Goal: Communication & Community: Answer question/provide support

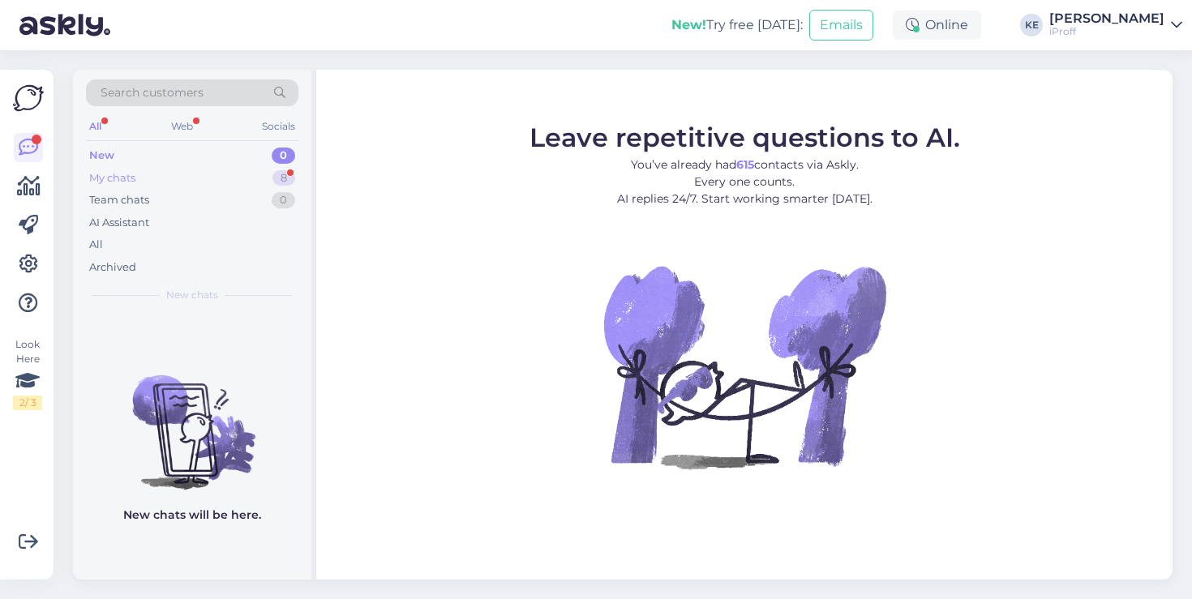
click at [243, 182] on div "My chats 8" at bounding box center [192, 178] width 212 height 23
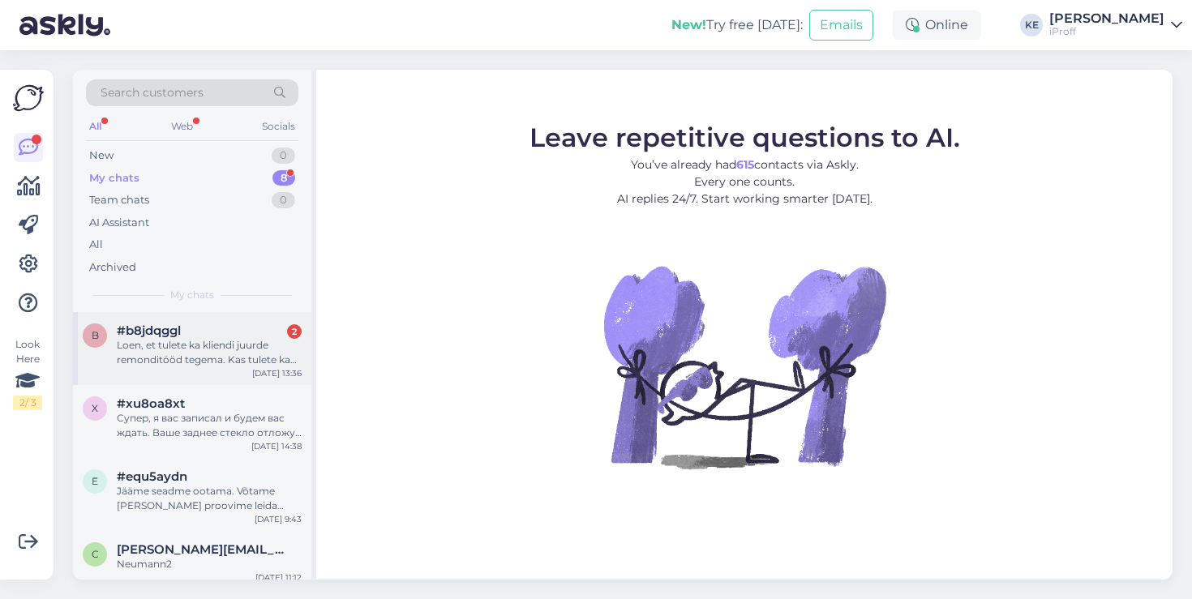
click at [181, 349] on div "Loen, et tulete ka kliendi juurde remonditööd tegema. Kas tulete ka akuvahetuse…" at bounding box center [209, 352] width 185 height 29
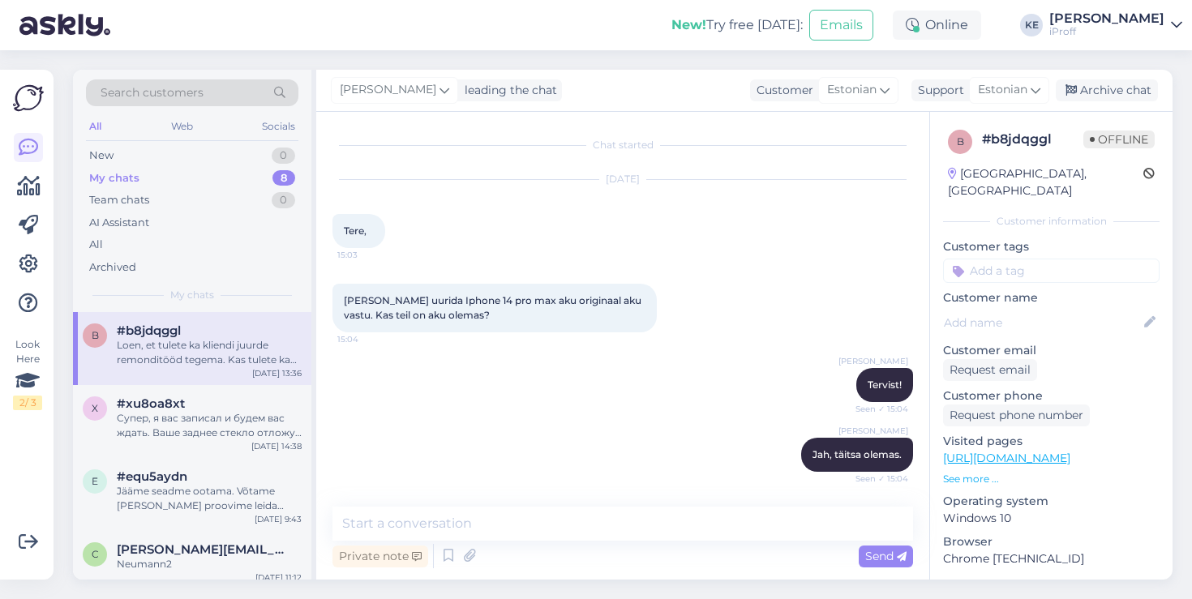
scroll to position [578, 0]
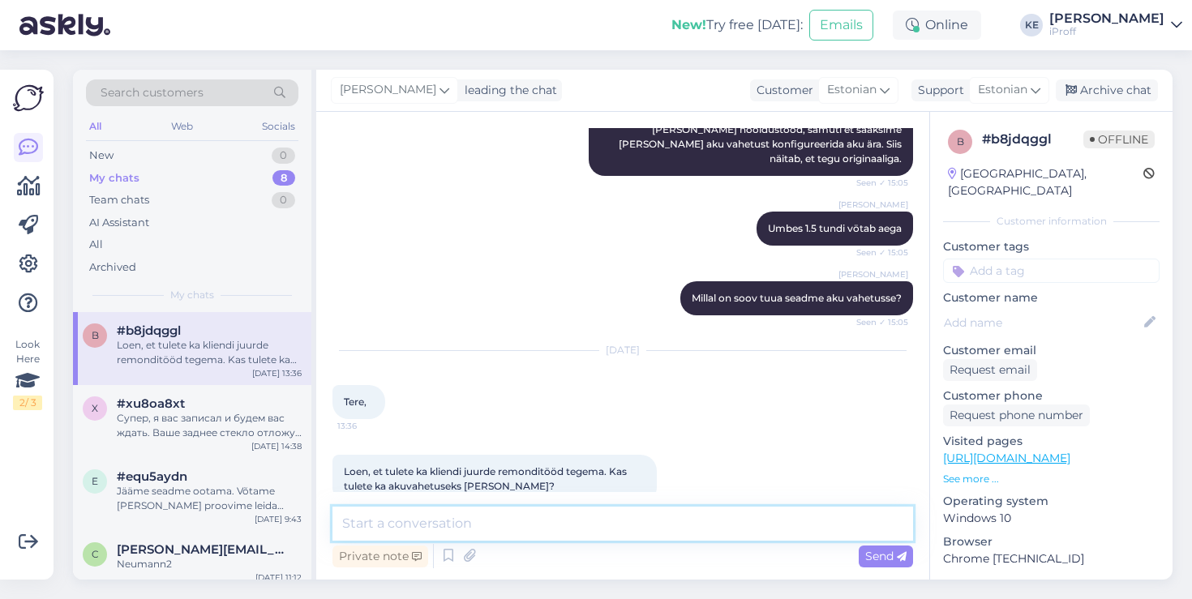
click at [537, 524] on textarea at bounding box center [622, 524] width 581 height 34
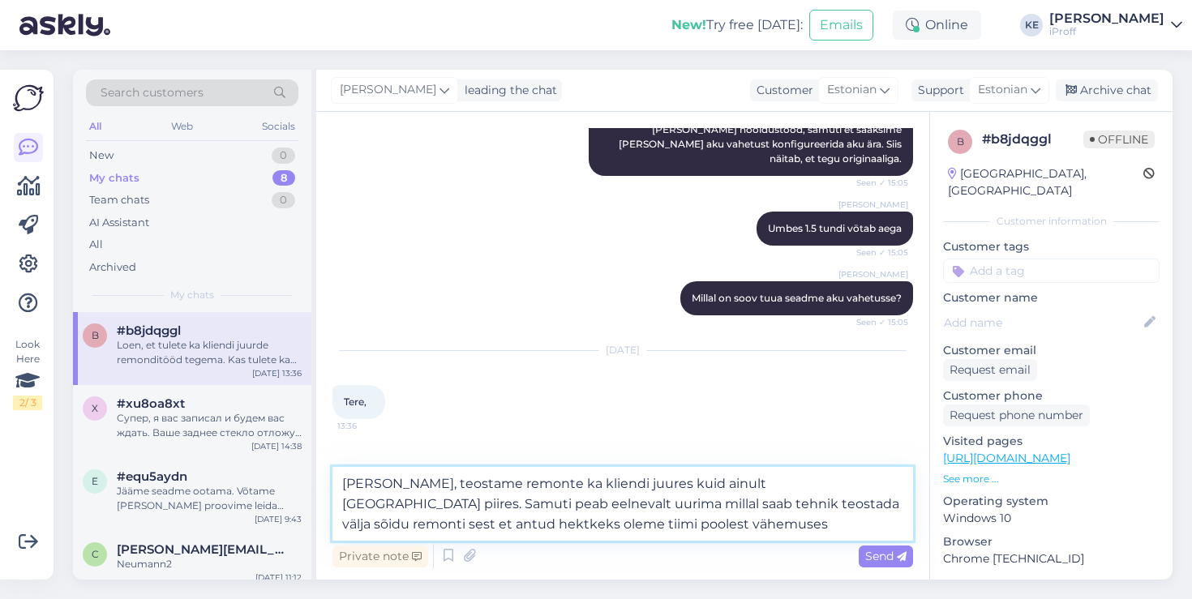
type textarea "[PERSON_NAME], teostame remonte ka kliendi juures kuid ainult [GEOGRAPHIC_DATA]…"
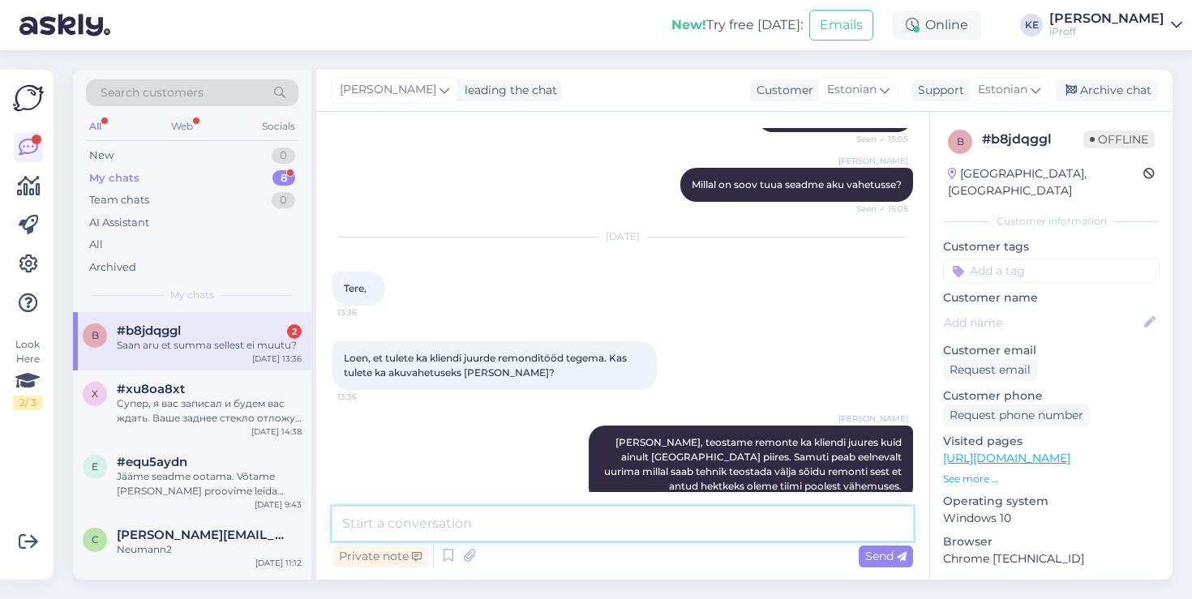
scroll to position [831, 0]
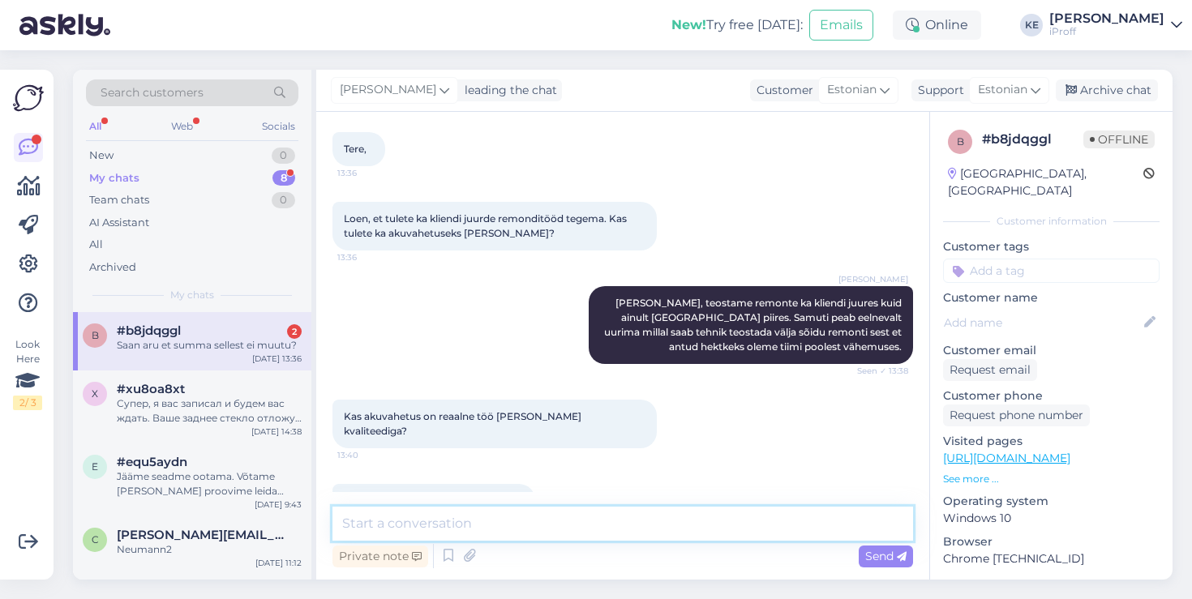
click at [499, 522] on textarea at bounding box center [622, 524] width 581 height 34
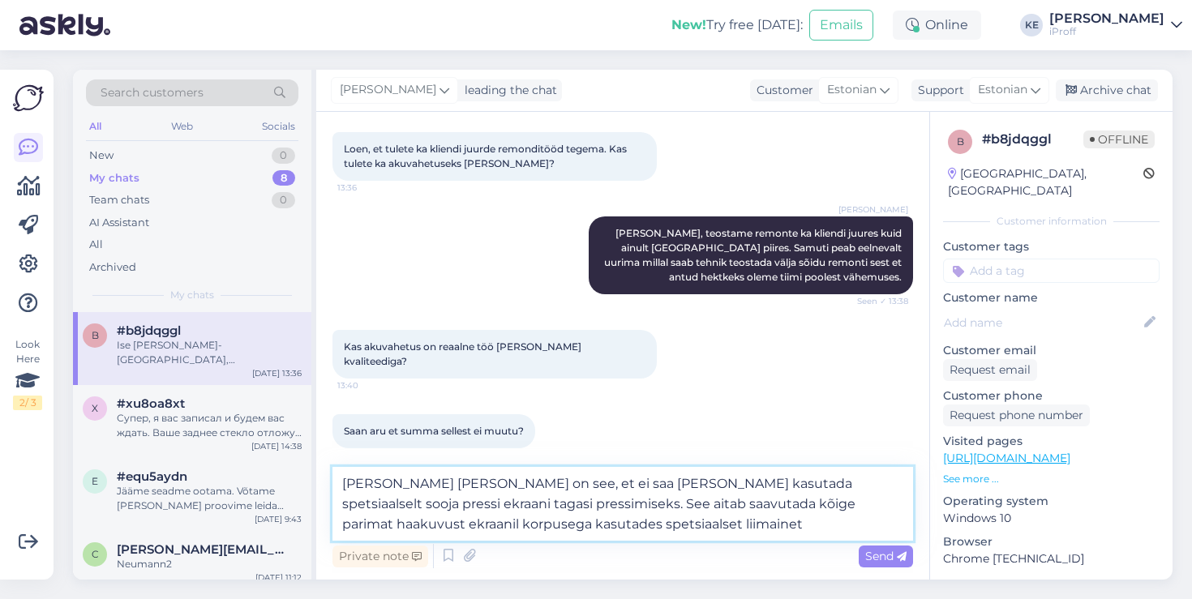
type textarea "[PERSON_NAME] [PERSON_NAME] on see, et ei saa [PERSON_NAME] kasutada spetsiaals…"
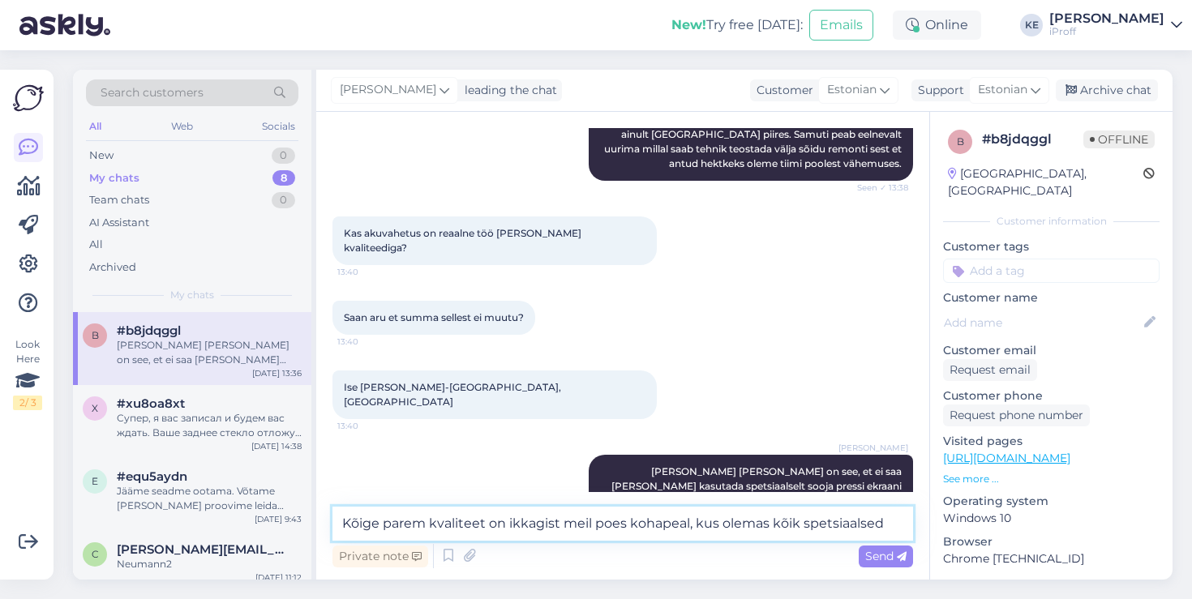
scroll to position [1034, 0]
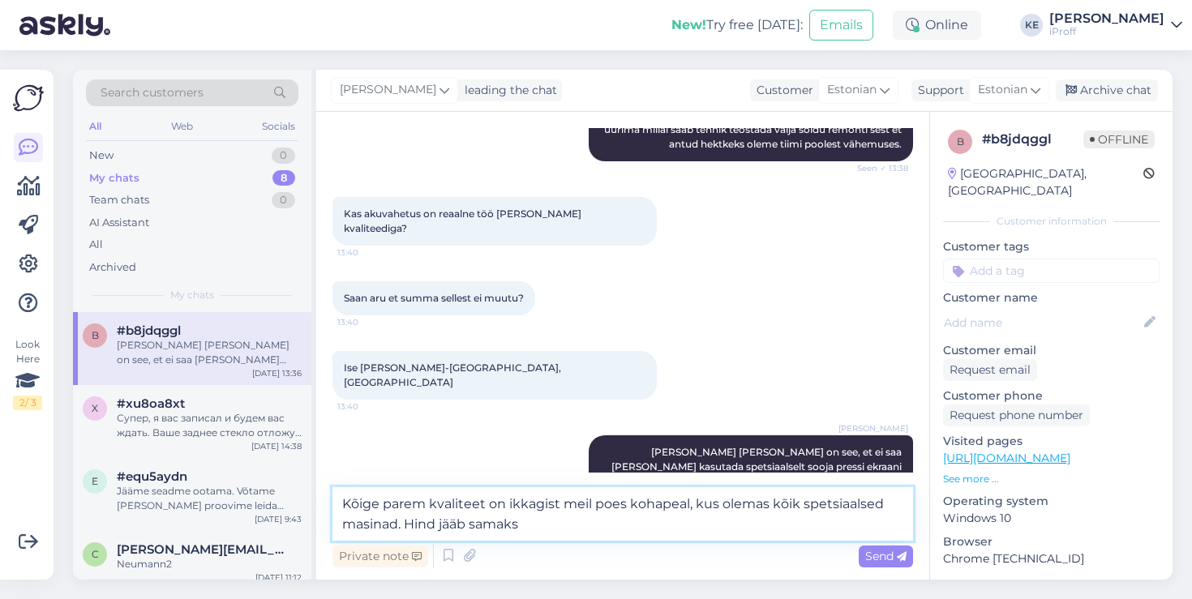
type textarea "Kõige parem kvaliteet on ikkagist meil poes kohapeal, kus olemas kõik spetsiaal…"
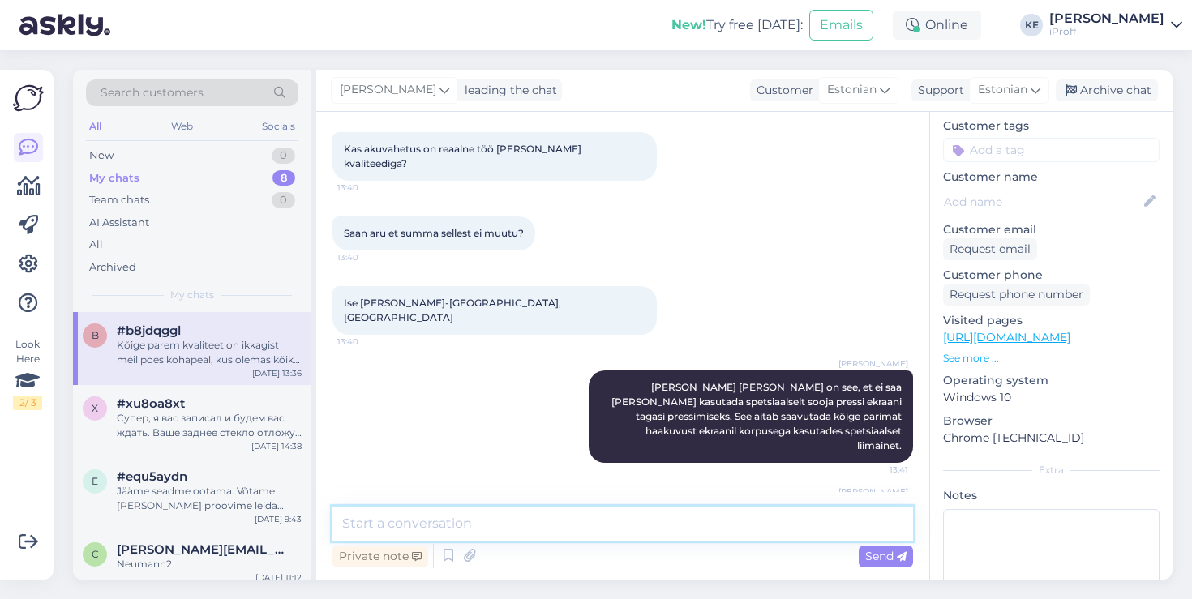
scroll to position [130, 0]
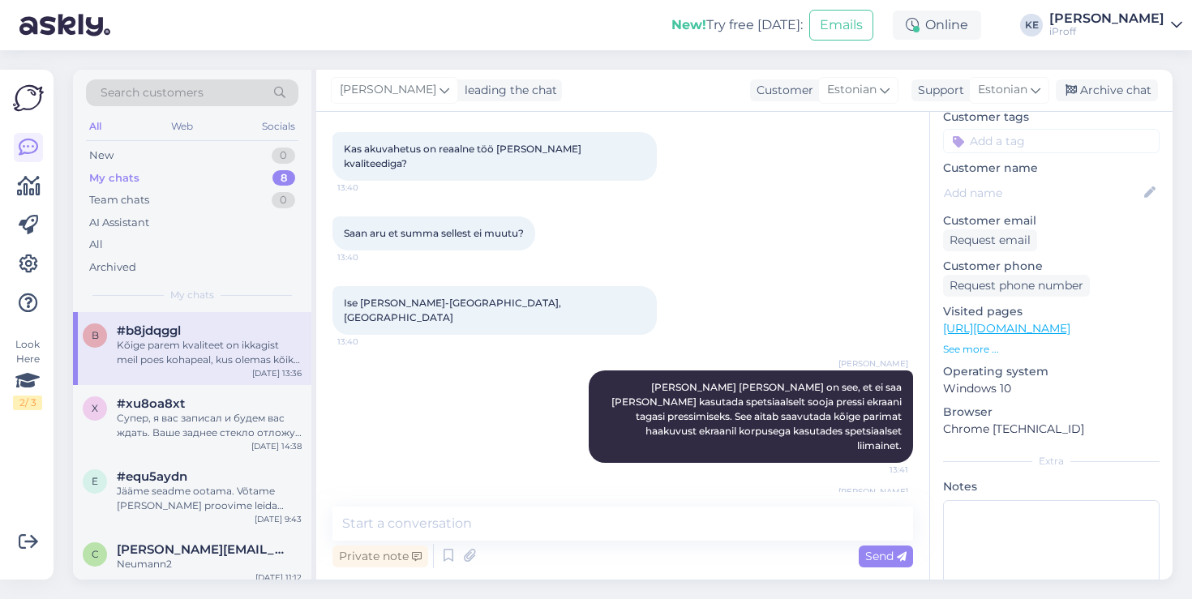
click at [953, 342] on p "See more ..." at bounding box center [1051, 349] width 217 height 15
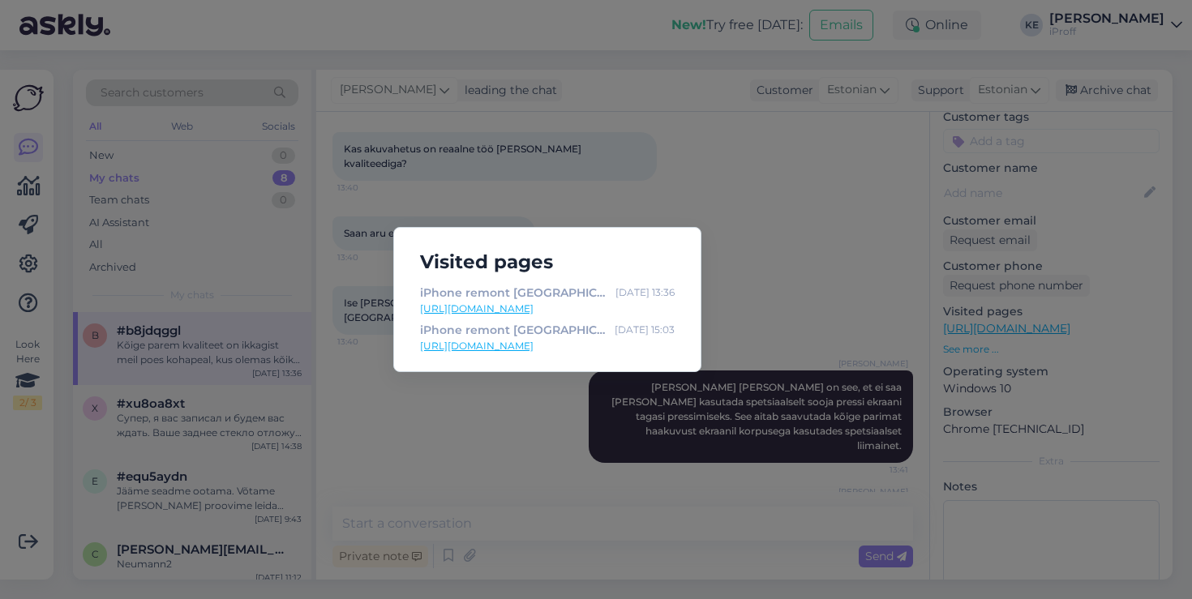
click at [760, 276] on div "Visited pages iPhone remont [GEOGRAPHIC_DATA] - iphone parandus, iphone hooldus…" at bounding box center [596, 299] width 1192 height 599
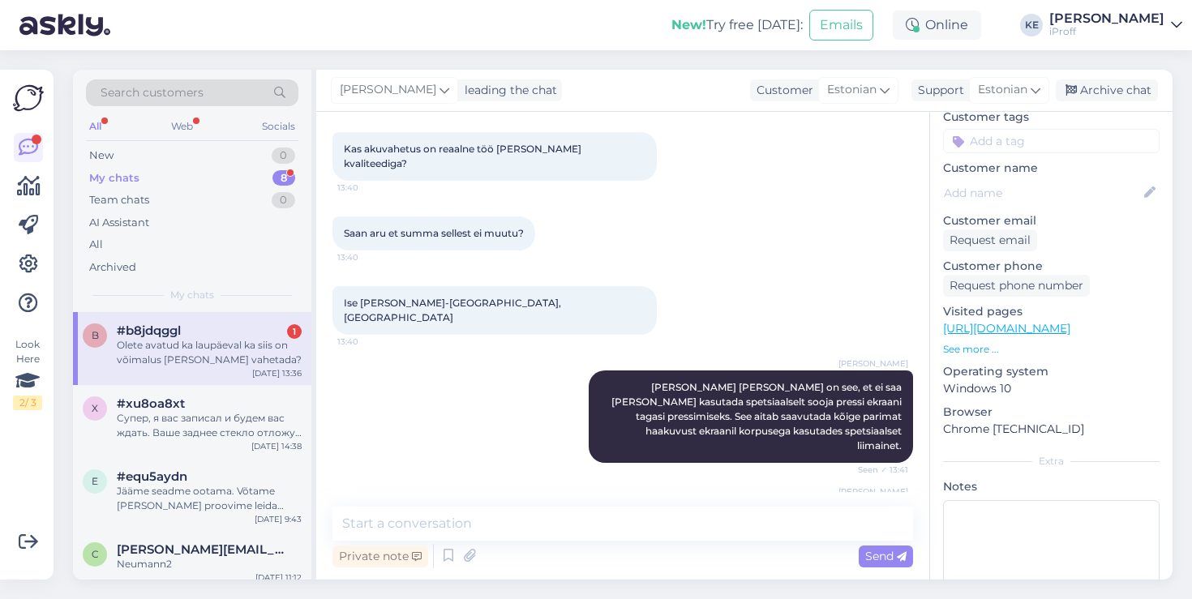
scroll to position [1183, 0]
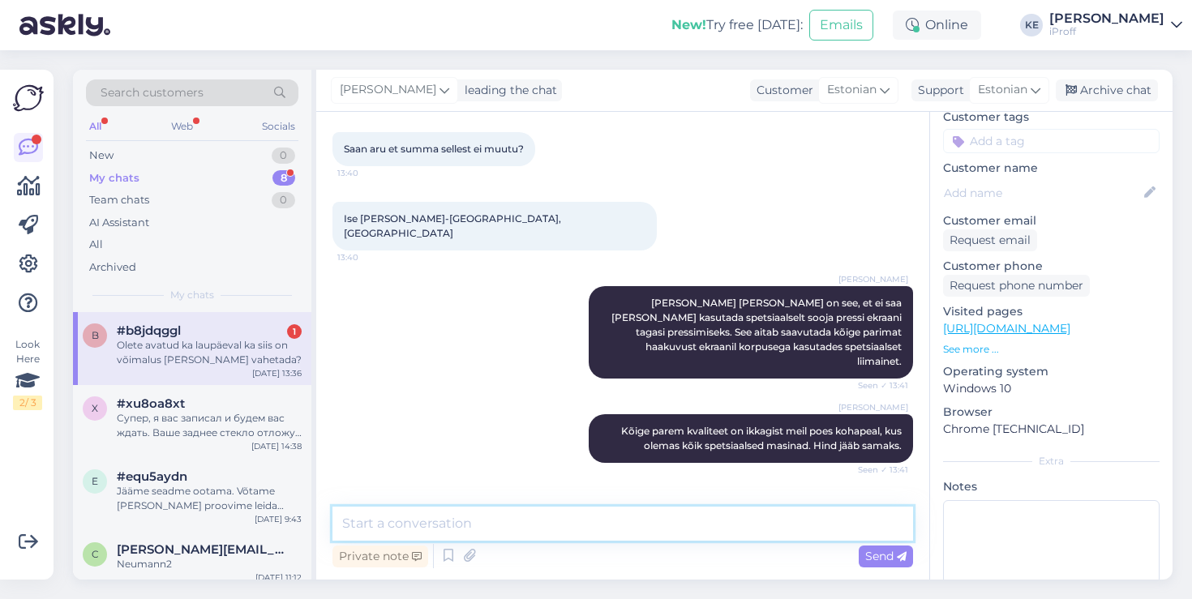
click at [650, 512] on textarea at bounding box center [622, 524] width 581 height 34
type textarea "T"
type textarea "Jah, laupäeviti samut oleme avatud kella 11-15."
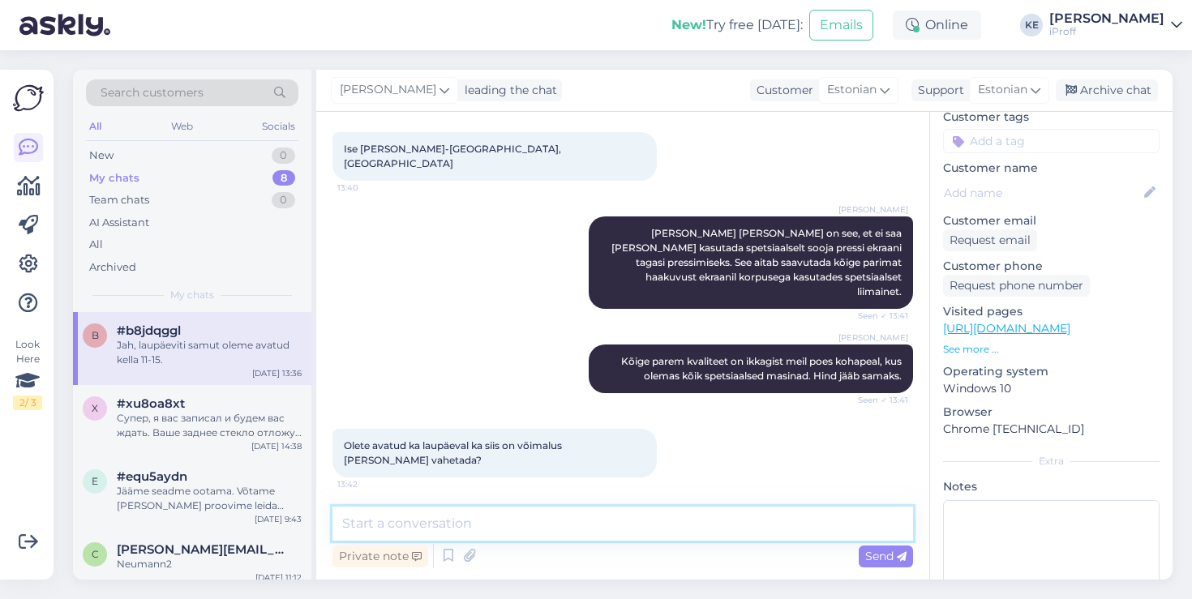
click at [594, 514] on textarea at bounding box center [622, 524] width 581 height 34
type textarea "Laupäeval samuti [PERSON_NAME] tehtud aku vahetust"
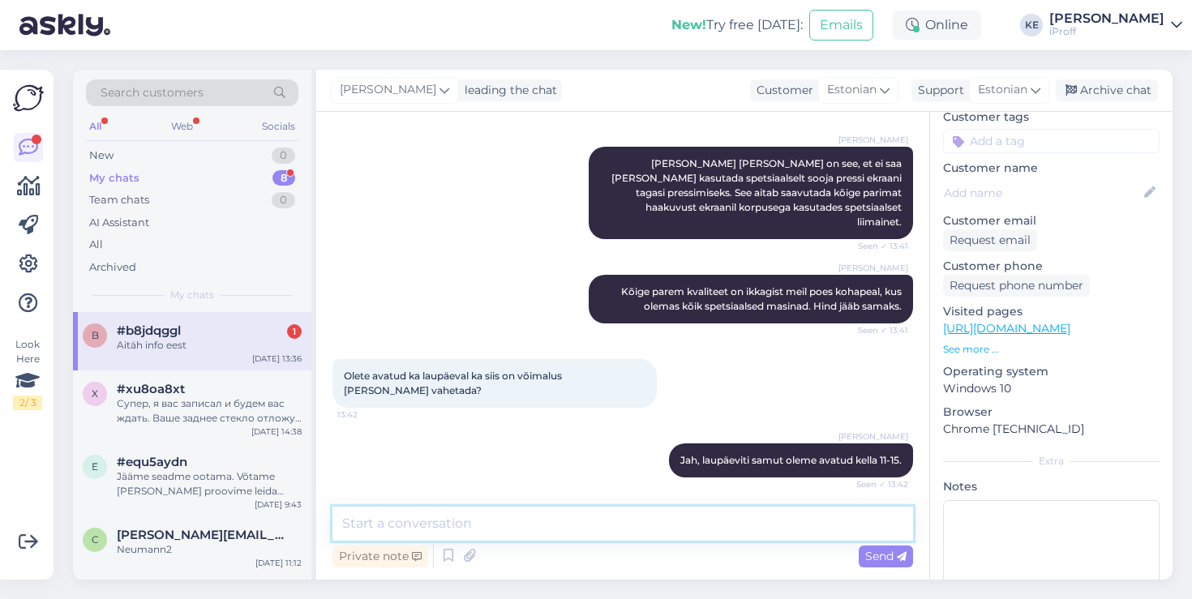
scroll to position [1392, 0]
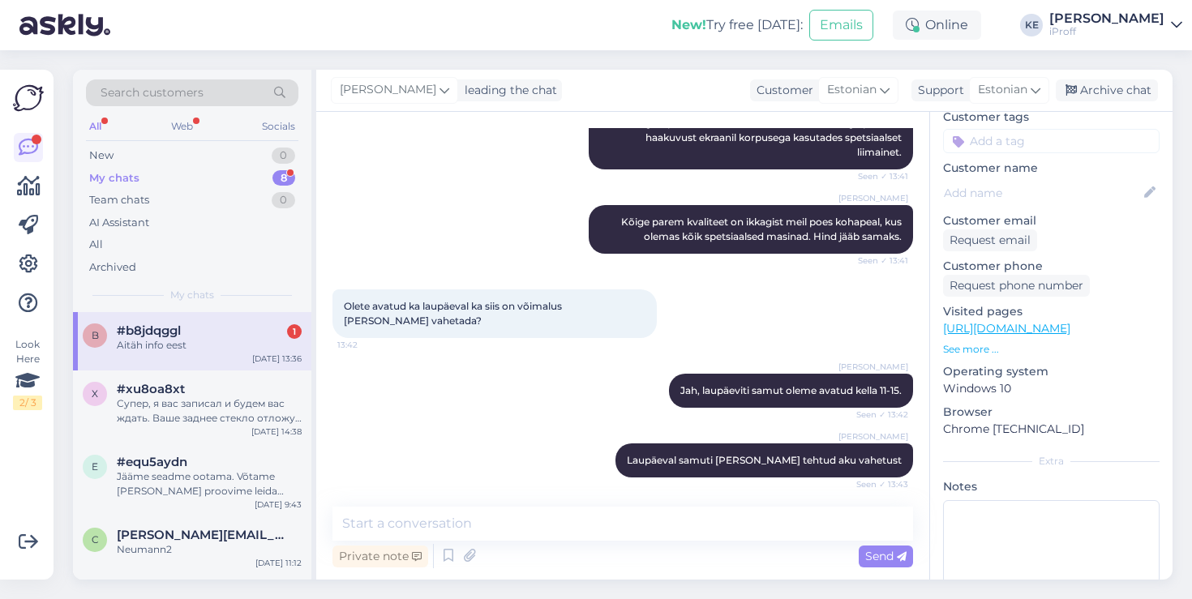
click at [264, 339] on div "Aitäh info eest" at bounding box center [209, 345] width 185 height 15
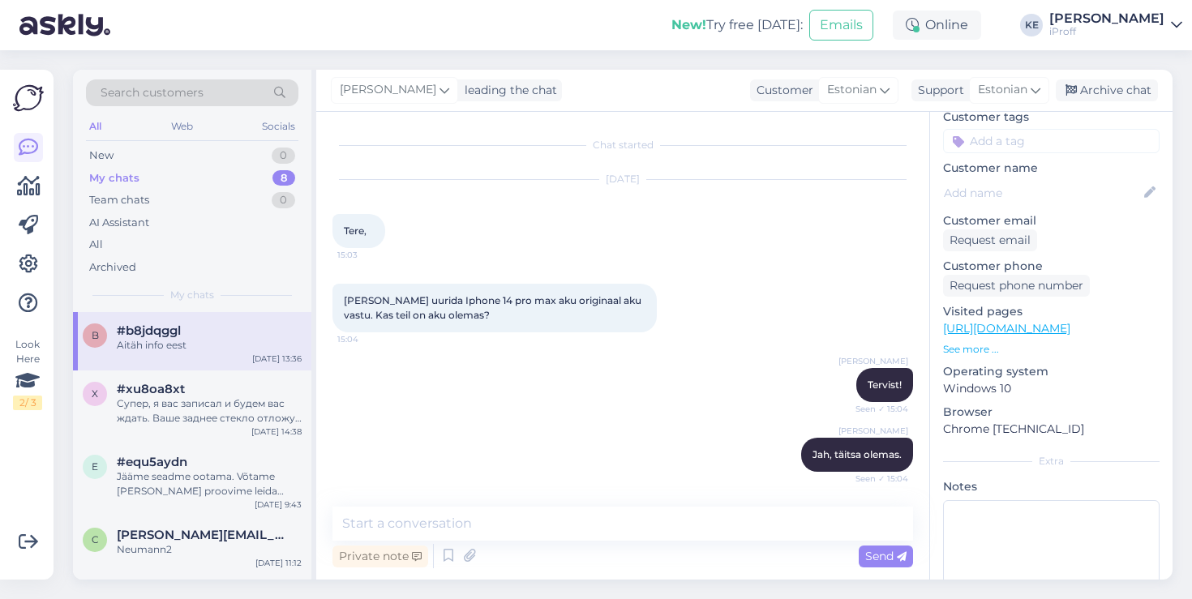
click at [462, 264] on div "[DATE] Tere, 15:03" at bounding box center [622, 214] width 581 height 104
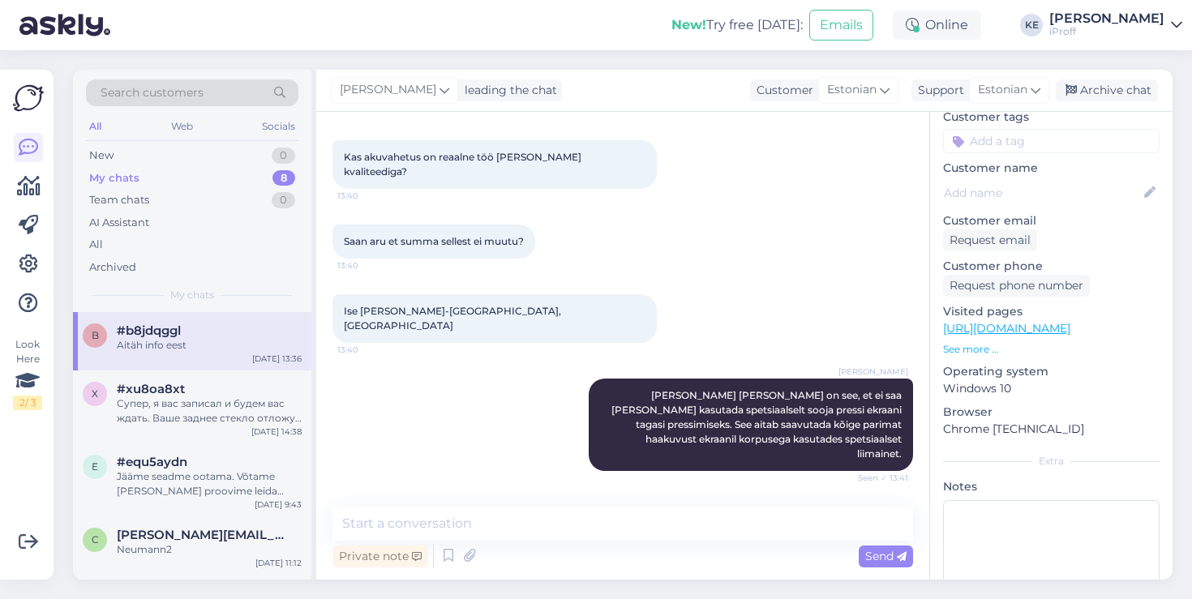
scroll to position [1392, 0]
